Goal: Complete application form

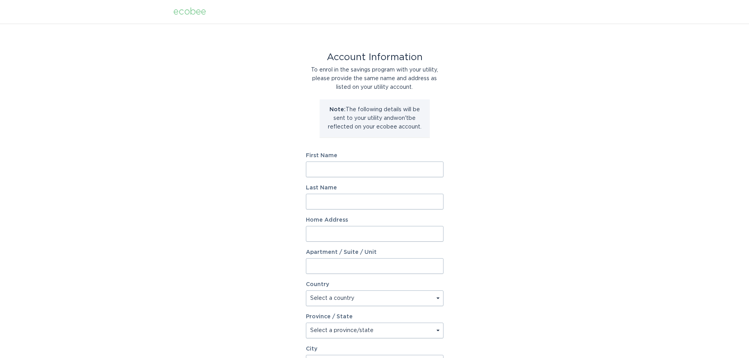
click at [360, 169] on input "First Name" at bounding box center [375, 170] width 138 height 16
type input "[PERSON_NAME] [PERSON_NAME]"
type input "Brown"
type input "[STREET_ADDRESS]"
select select "US"
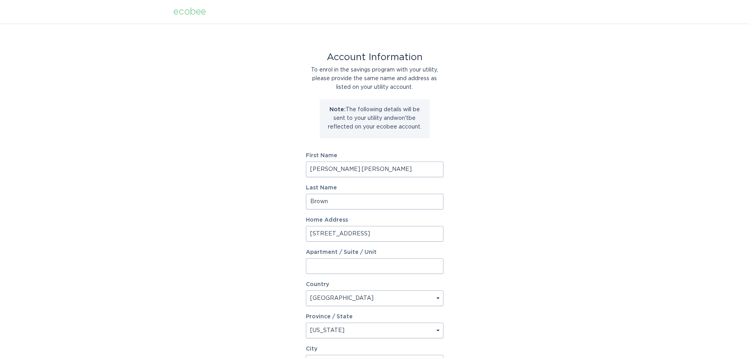
select select "NC"
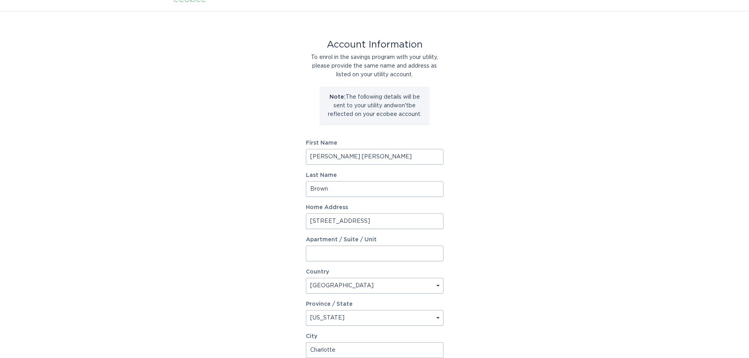
type input "Charlotte"
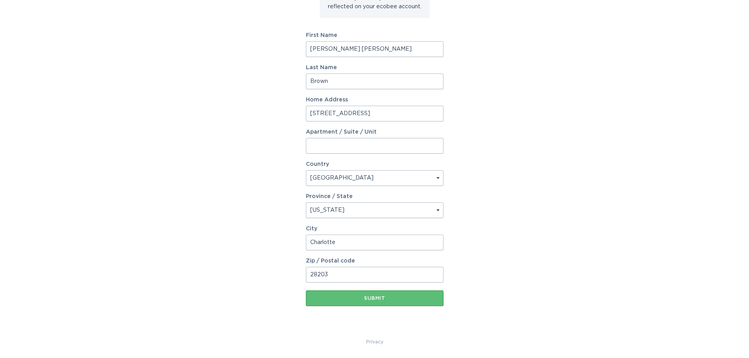
type input "28203"
click at [501, 211] on div "Account Information To enrol in the savings program with your utility, please p…" at bounding box center [374, 120] width 749 height 434
click at [377, 298] on div "Submit" at bounding box center [375, 298] width 130 height 5
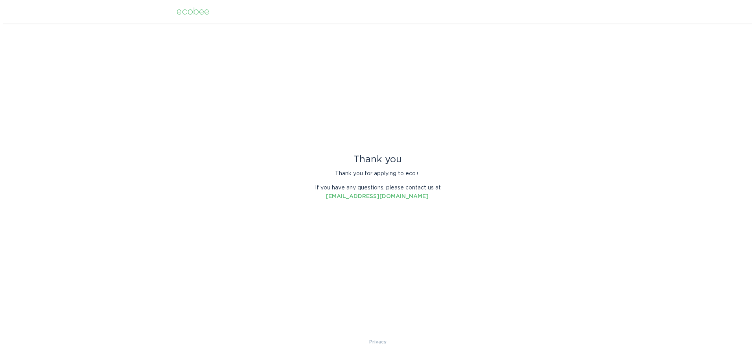
scroll to position [0, 0]
